Goal: Task Accomplishment & Management: Complete application form

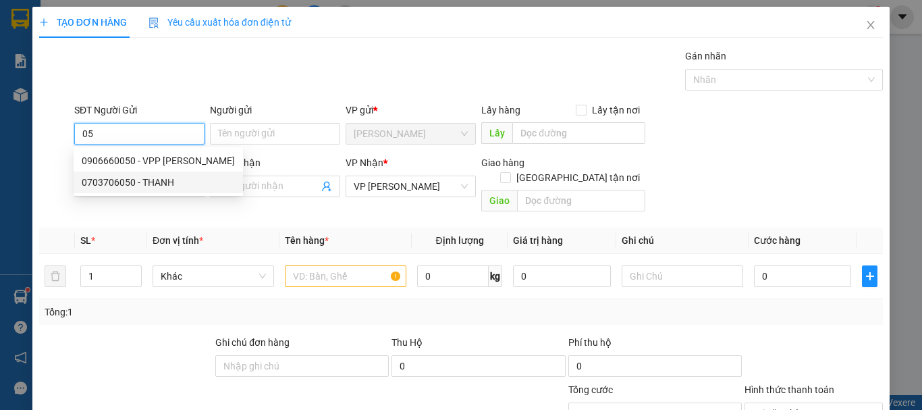
type input "0"
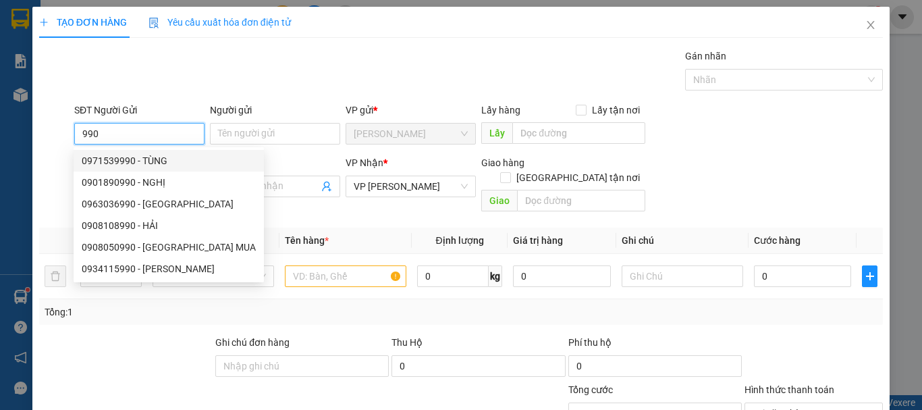
click at [145, 157] on div "0971539990 - TÙNG" at bounding box center [169, 160] width 174 height 15
type input "0971539990"
type input "TÙNG"
type input "30.000"
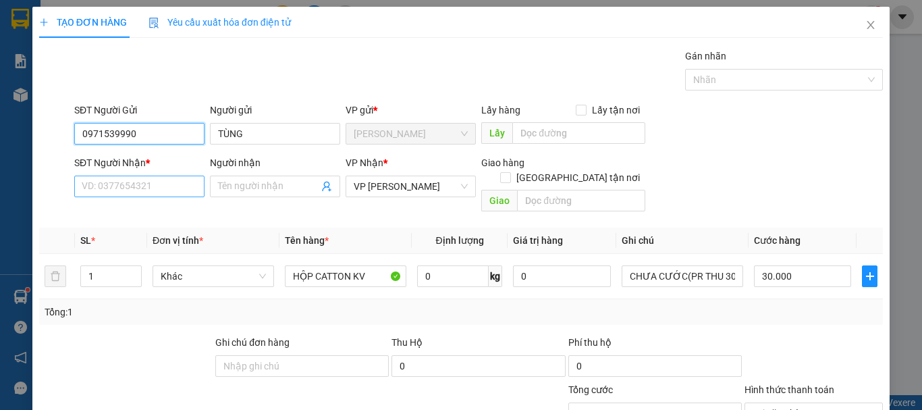
type input "0971539990"
click at [149, 187] on input "SĐT Người Nhận *" at bounding box center [139, 187] width 130 height 22
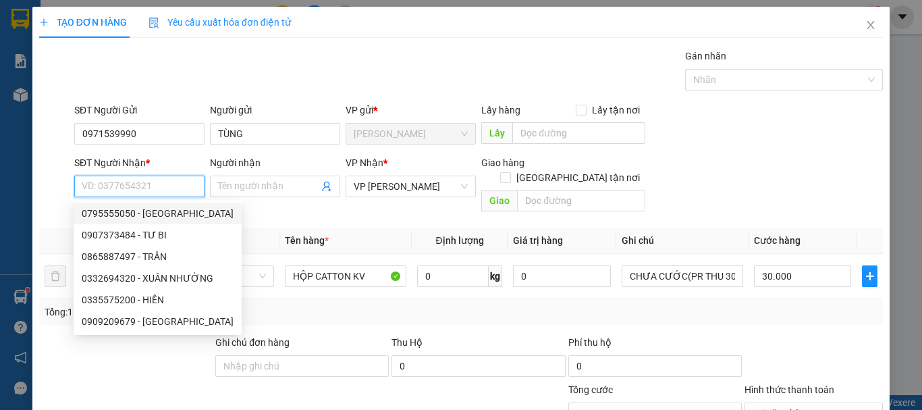
click at [136, 211] on div "0795555050 - [GEOGRAPHIC_DATA]" at bounding box center [158, 213] width 152 height 15
type input "0795555050"
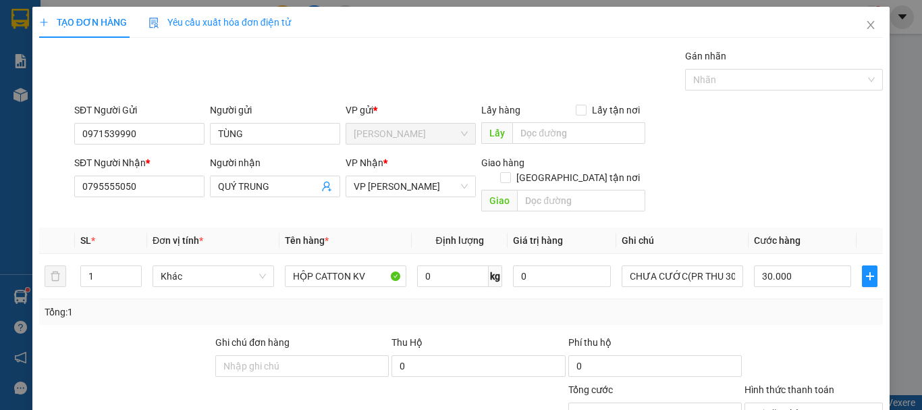
click at [285, 177] on div "Người nhận QUÝ TRUNG" at bounding box center [275, 178] width 130 height 47
click at [285, 180] on input "QUÝ TRUNG" at bounding box center [268, 186] width 101 height 15
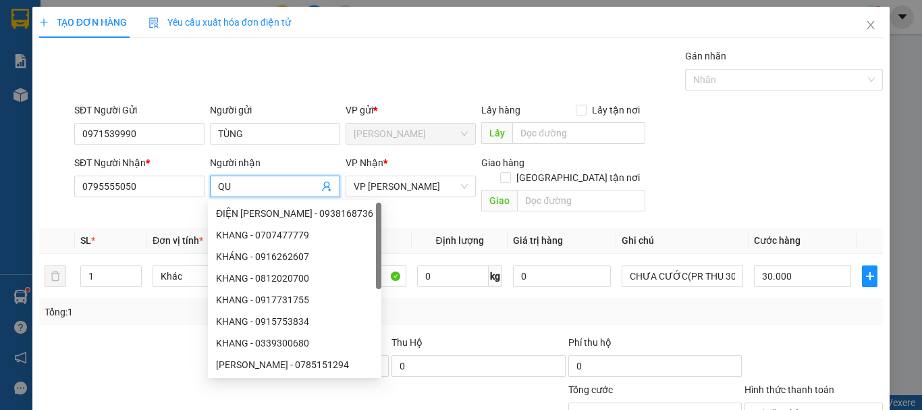
type input "Q"
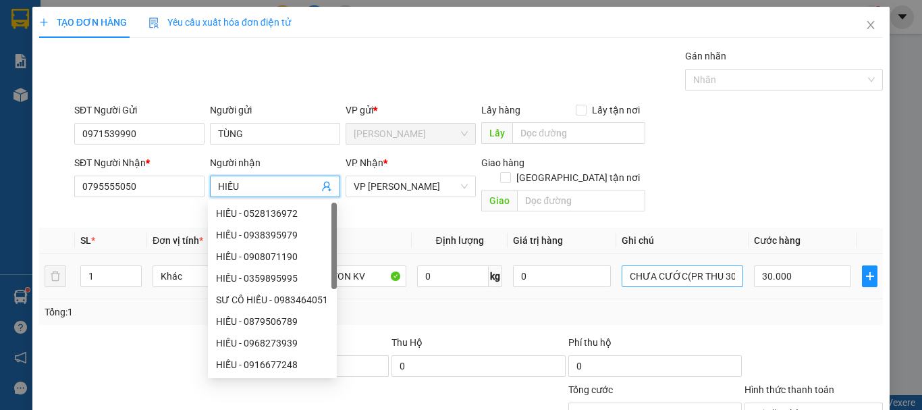
type input "HIẾU"
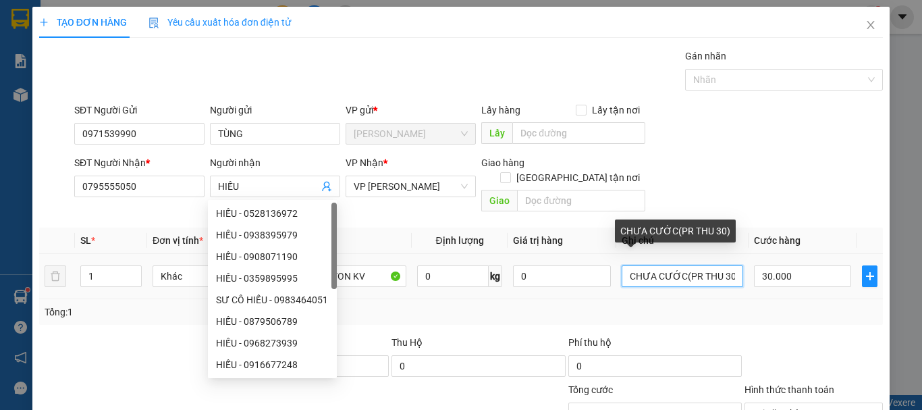
click at [725, 265] on input "CHƯA CƯỚC(PR THU 30)" at bounding box center [683, 276] width 122 height 22
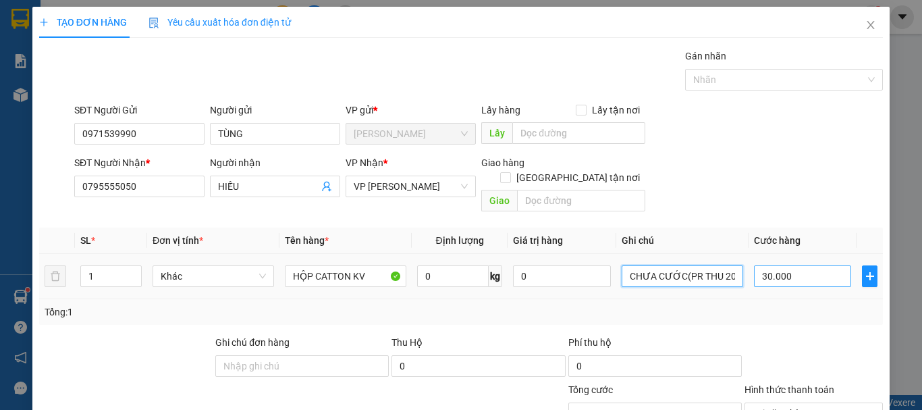
type input "CHƯA CƯỚC(PR THU 20)"
click at [804, 265] on input "30.000" at bounding box center [802, 276] width 97 height 22
type input "0"
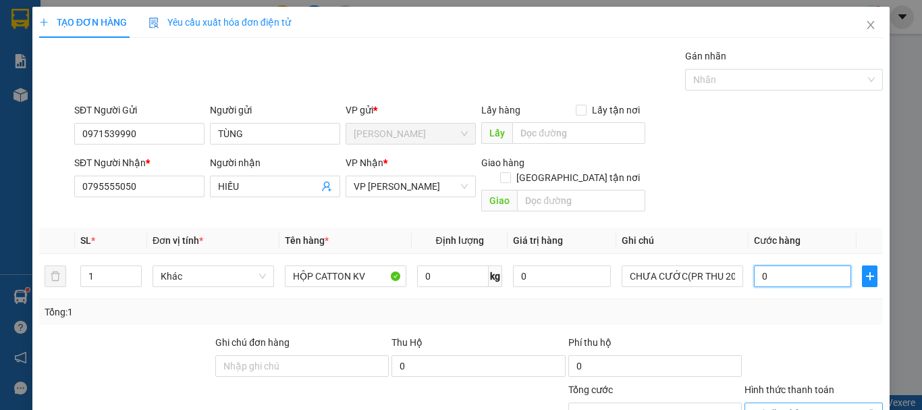
click at [863, 403] on span "Tại văn phòng" at bounding box center [814, 413] width 122 height 20
type input "0"
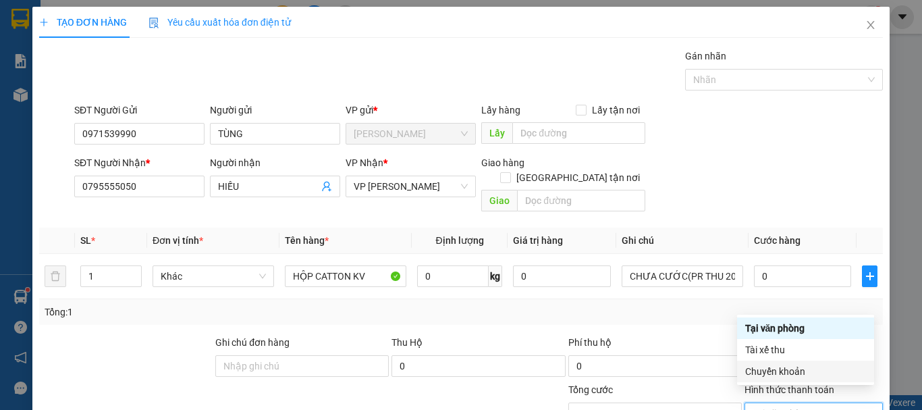
scroll to position [132, 0]
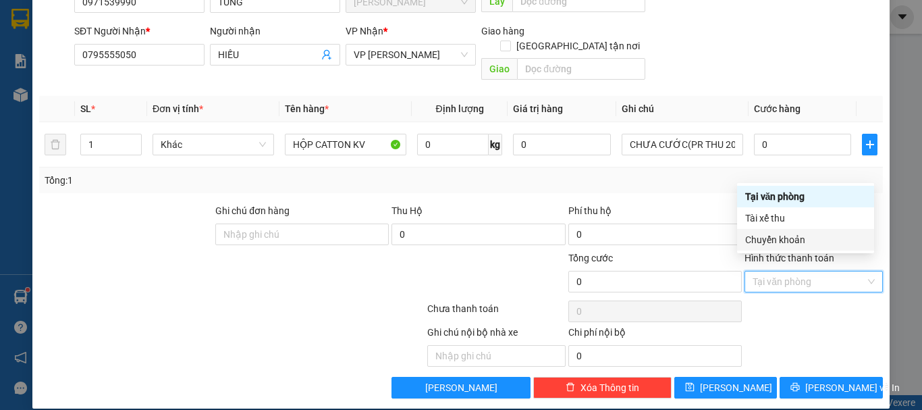
click at [831, 298] on div "Chọn HT Thanh Toán" at bounding box center [813, 311] width 141 height 27
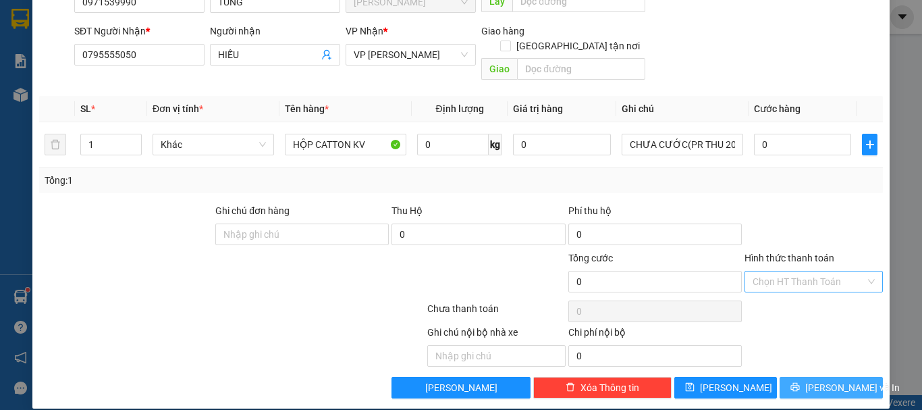
click at [830, 380] on span "[PERSON_NAME] và In" at bounding box center [852, 387] width 95 height 15
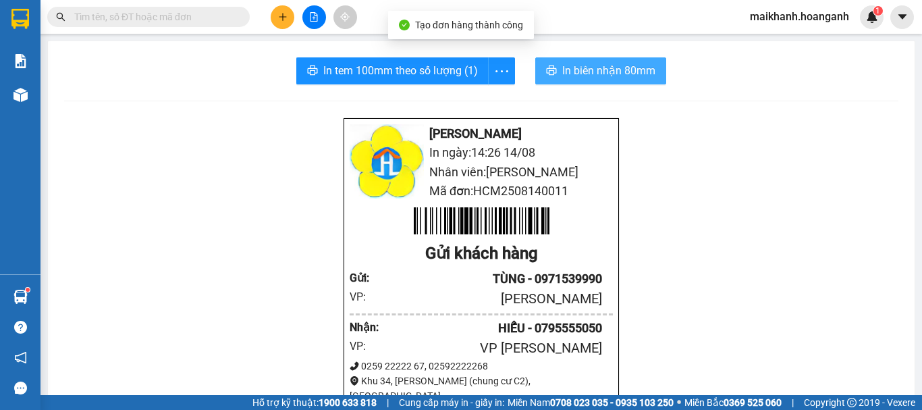
click at [567, 69] on span "In biên nhận 80mm" at bounding box center [608, 70] width 93 height 17
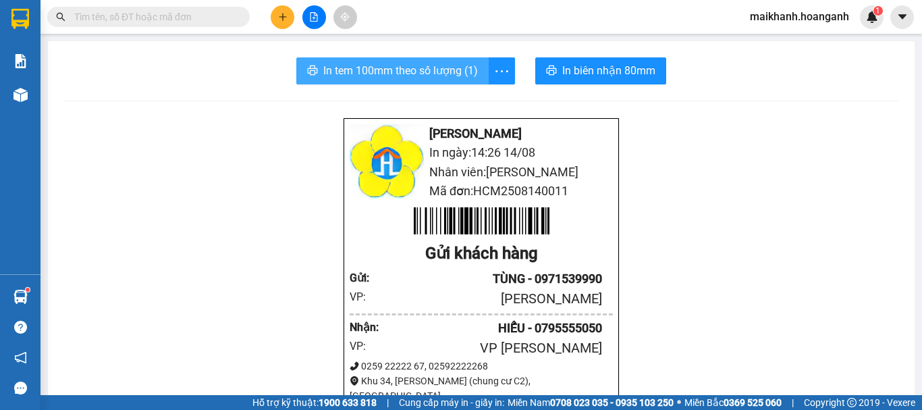
click at [340, 71] on span "In tem 100mm theo số lượng (1)" at bounding box center [400, 70] width 155 height 17
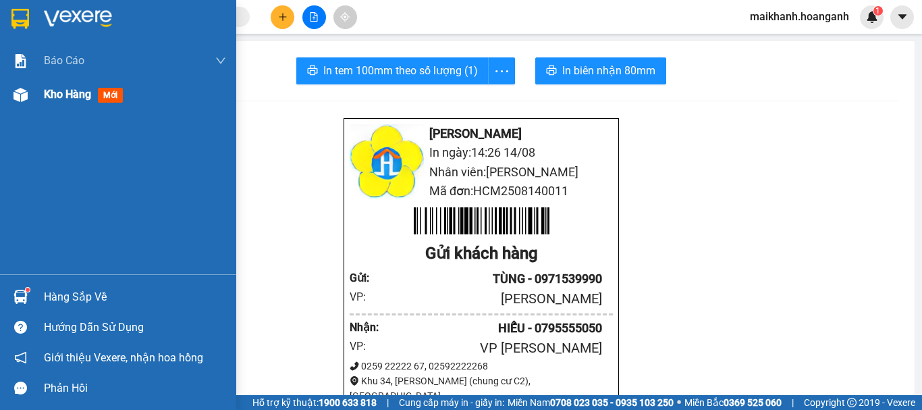
click at [145, 82] on div "Kho hàng mới" at bounding box center [135, 95] width 182 height 34
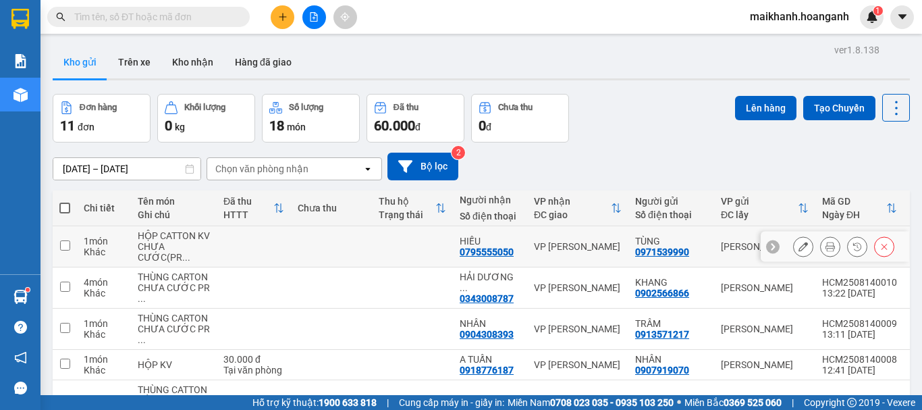
click at [799, 251] on icon at bounding box center [803, 246] width 9 height 9
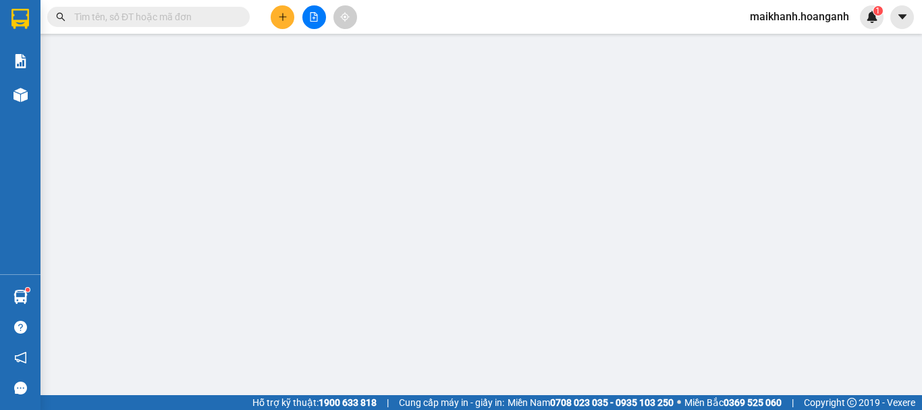
type input "0971539990"
type input "TÙNG"
type input "0795555050"
type input "HIẾU"
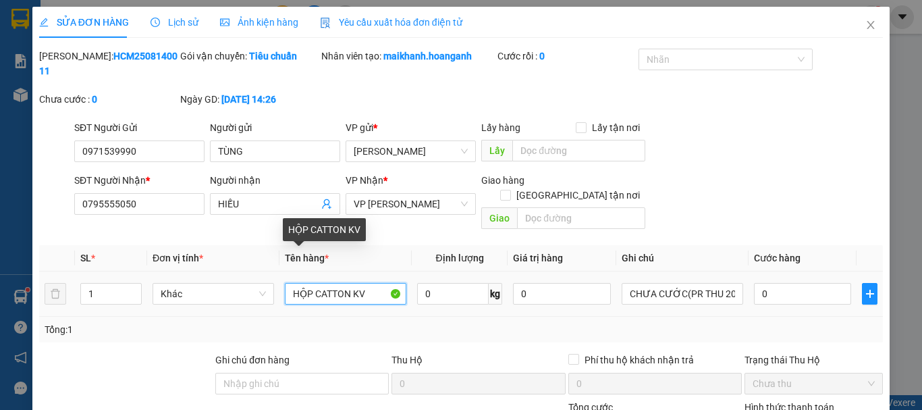
click at [369, 283] on input "HỘP CATTON KV" at bounding box center [346, 294] width 122 height 22
type input "H"
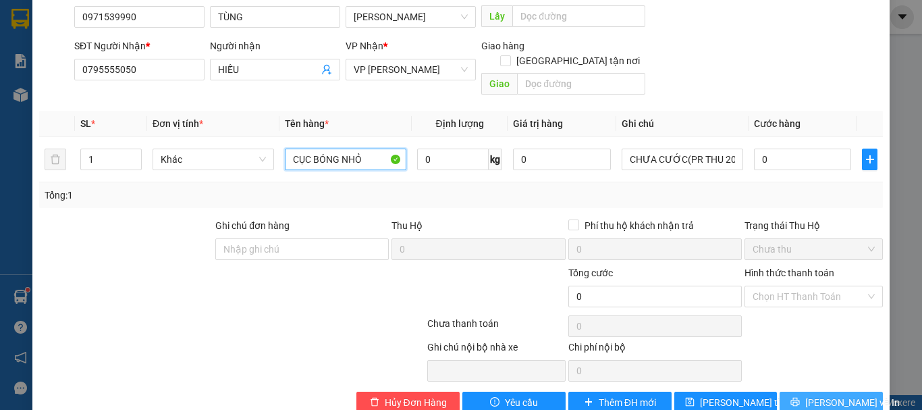
type input "CỤC BÓNG NHỎ"
click at [820, 395] on span "[PERSON_NAME] và In" at bounding box center [852, 402] width 95 height 15
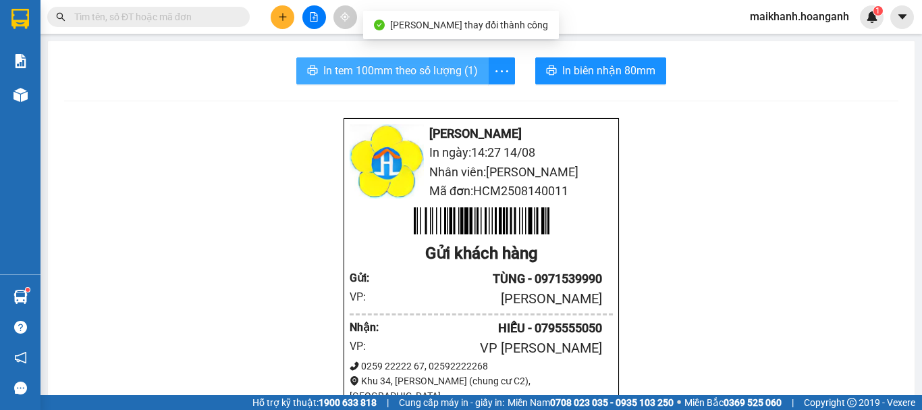
click at [402, 72] on span "In tem 100mm theo số lượng (1)" at bounding box center [400, 70] width 155 height 17
